Goal: Communication & Community: Participate in discussion

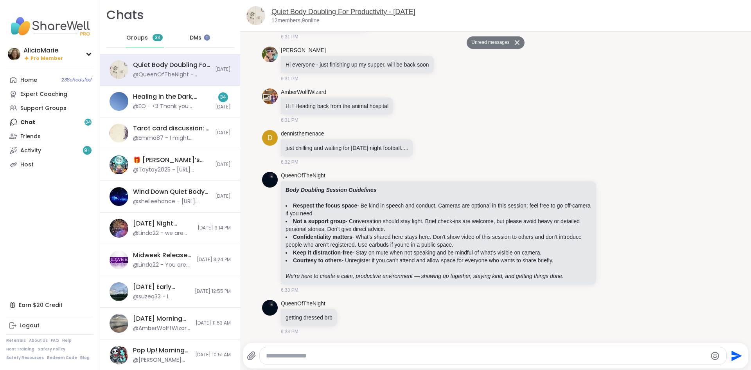
click at [376, 10] on link "Quiet Body Doubling For Productivity - [DATE]" at bounding box center [343, 12] width 144 height 8
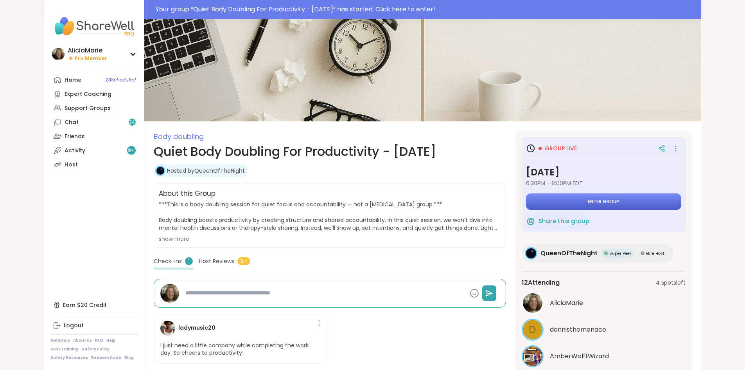
click at [584, 196] on button "Enter group" at bounding box center [603, 201] width 155 height 16
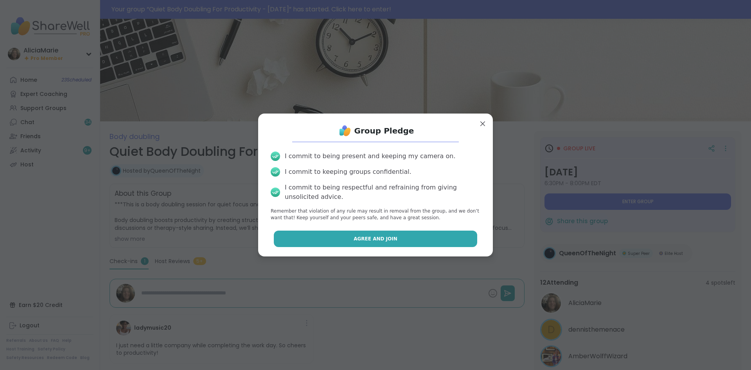
drag, startPoint x: 446, startPoint y: 239, endPoint x: 407, endPoint y: 232, distance: 39.3
click at [407, 232] on button "Agree and Join" at bounding box center [376, 238] width 204 height 16
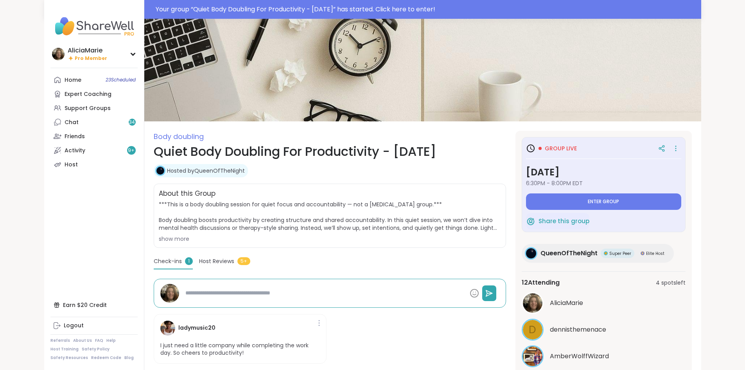
type textarea "*"
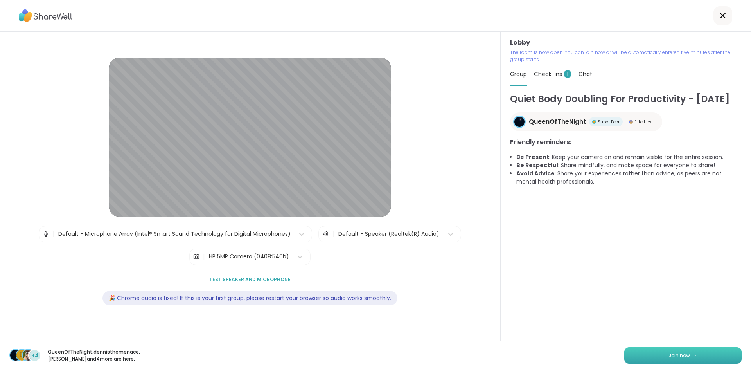
click at [677, 360] on div "d +4 QueenOfTheNight , dennisthemenace , [PERSON_NAME] and 4 more are here. Joi…" at bounding box center [375, 354] width 751 height 29
click at [677, 352] on span "Join now" at bounding box center [680, 355] width 22 height 7
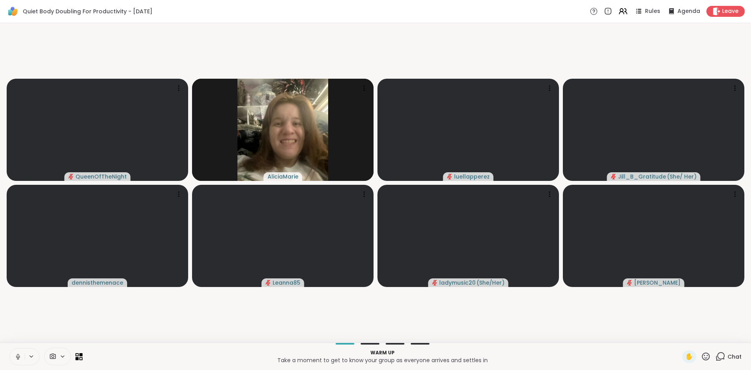
click at [10, 357] on button at bounding box center [17, 356] width 15 height 16
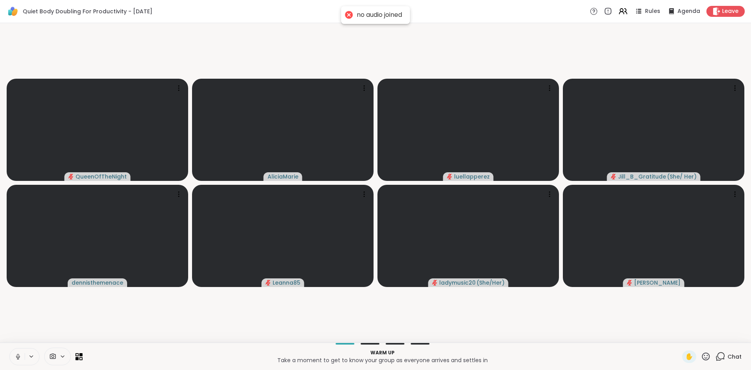
click at [20, 357] on icon at bounding box center [17, 356] width 7 height 7
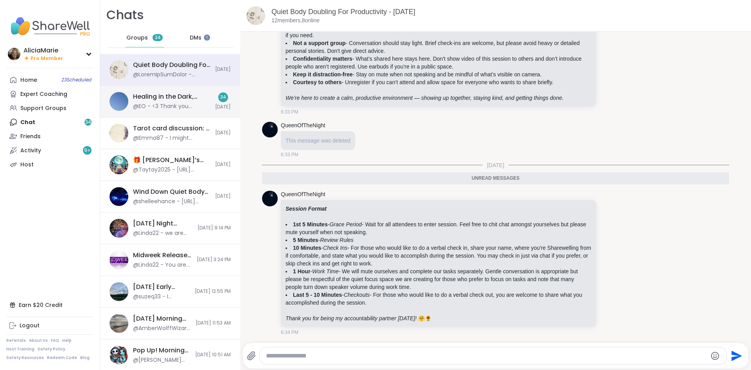
click at [143, 103] on div "@EO - <3 Thank you [PERSON_NAME]!" at bounding box center [171, 106] width 77 height 8
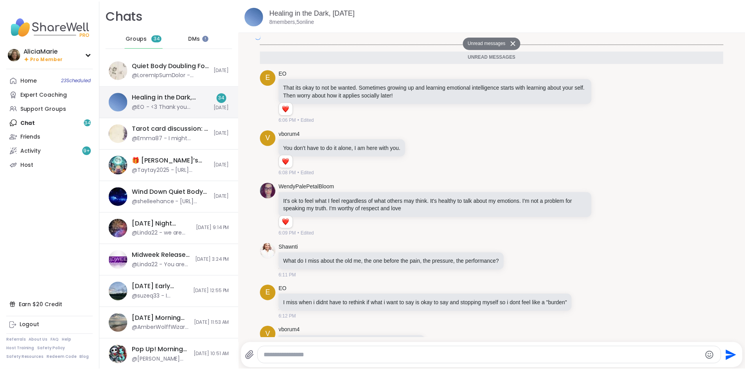
scroll to position [2383, 0]
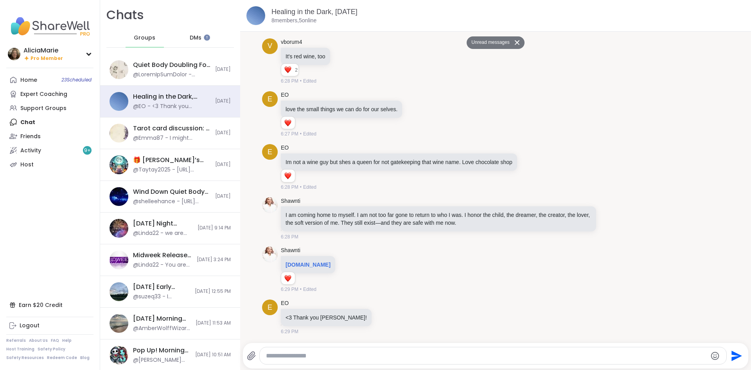
click at [198, 40] on span "DMs" at bounding box center [196, 38] width 12 height 8
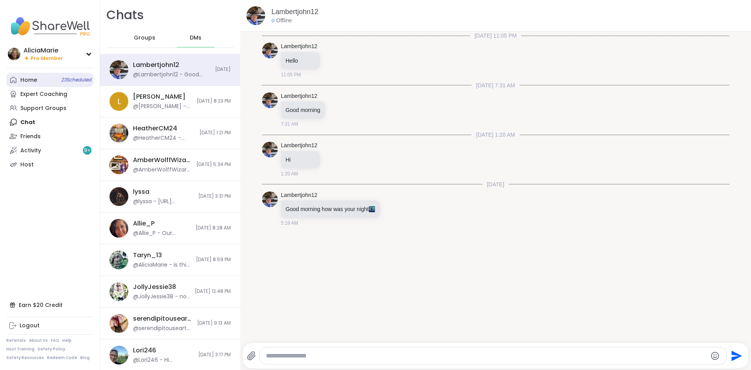
click at [50, 81] on link "Home 23 Scheduled" at bounding box center [49, 80] width 87 height 14
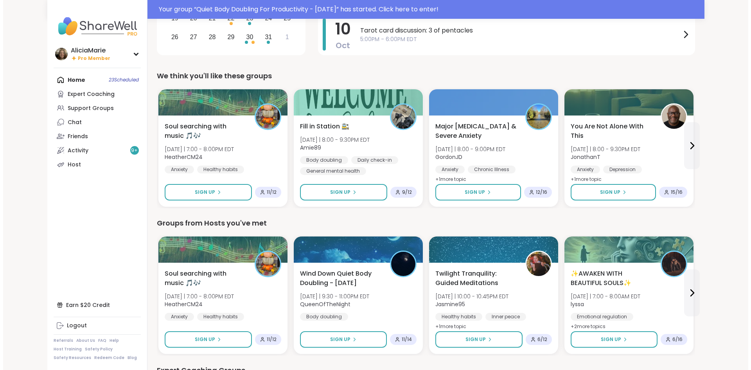
scroll to position [171, 0]
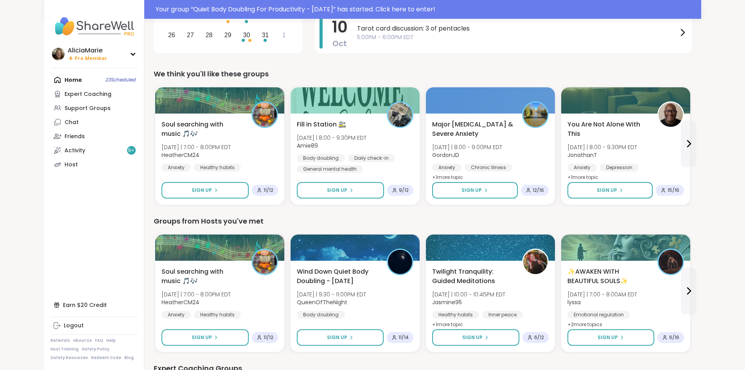
click at [702, 135] on span "Thu 10/9 | 8:00 - 9:00PM EDT" at bounding box center [743, 137] width 83 height 8
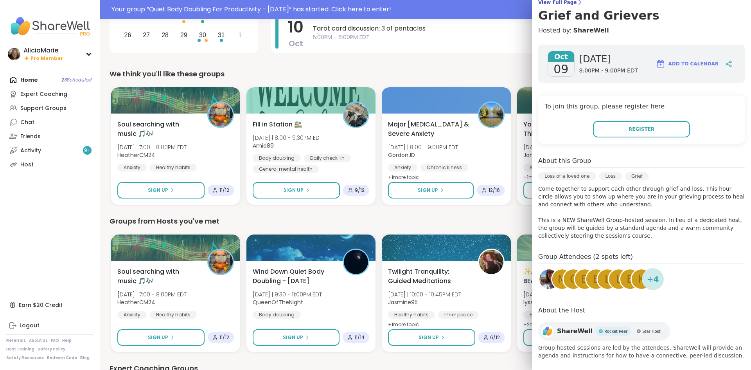
scroll to position [78, 0]
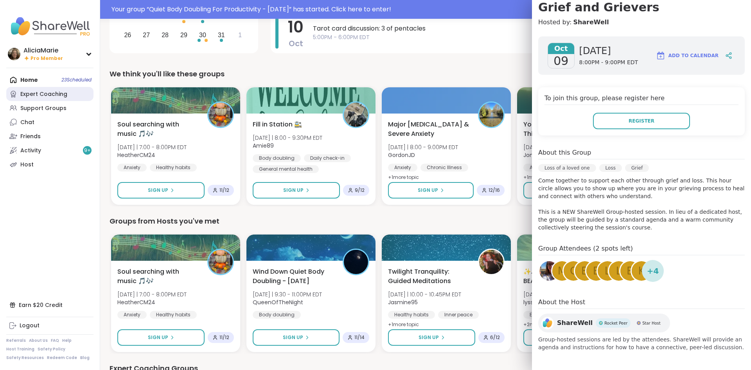
click at [71, 93] on link "Expert Coaching" at bounding box center [49, 94] width 87 height 14
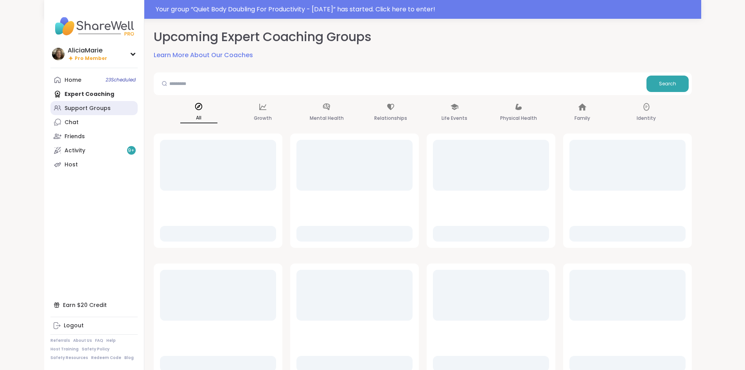
click at [76, 110] on link "Support Groups" at bounding box center [93, 108] width 87 height 14
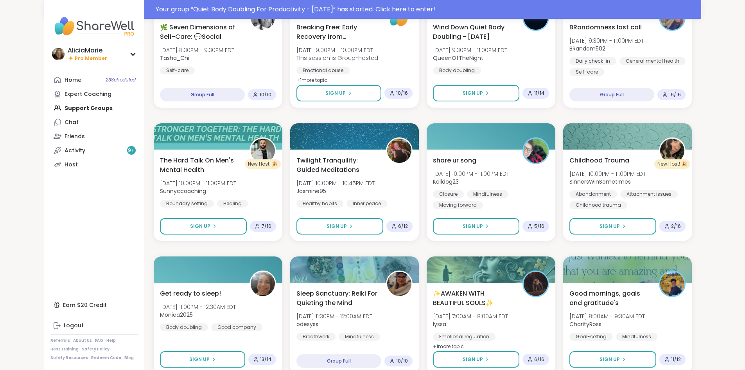
scroll to position [397, 0]
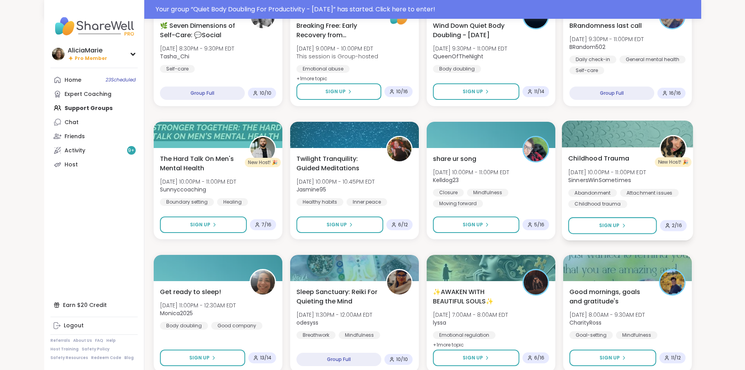
click at [629, 158] on span "Childhood Trauma" at bounding box center [598, 157] width 61 height 9
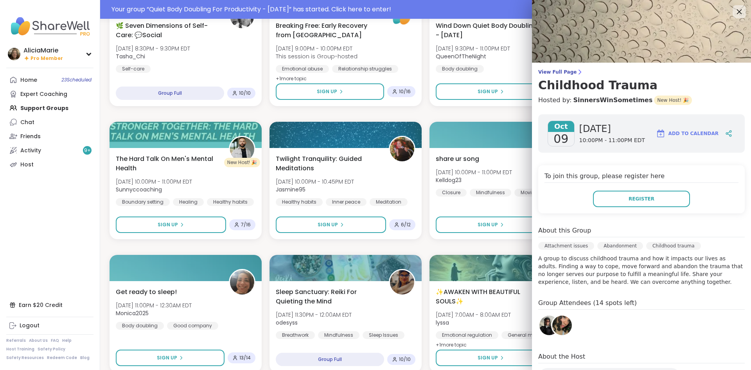
click at [734, 14] on icon at bounding box center [739, 12] width 10 height 10
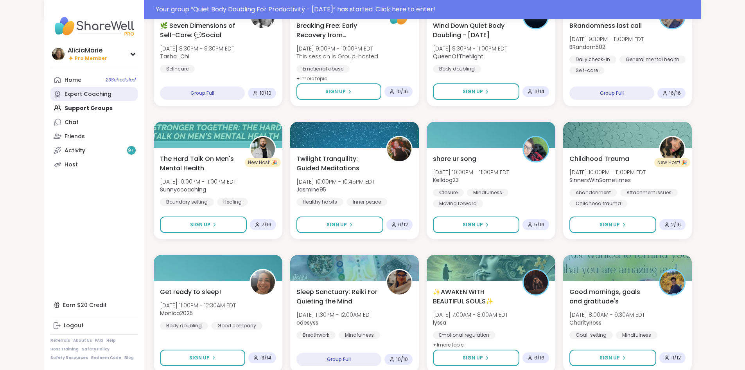
click at [65, 97] on div "Expert Coaching" at bounding box center [88, 94] width 47 height 8
